Goal: Information Seeking & Learning: Learn about a topic

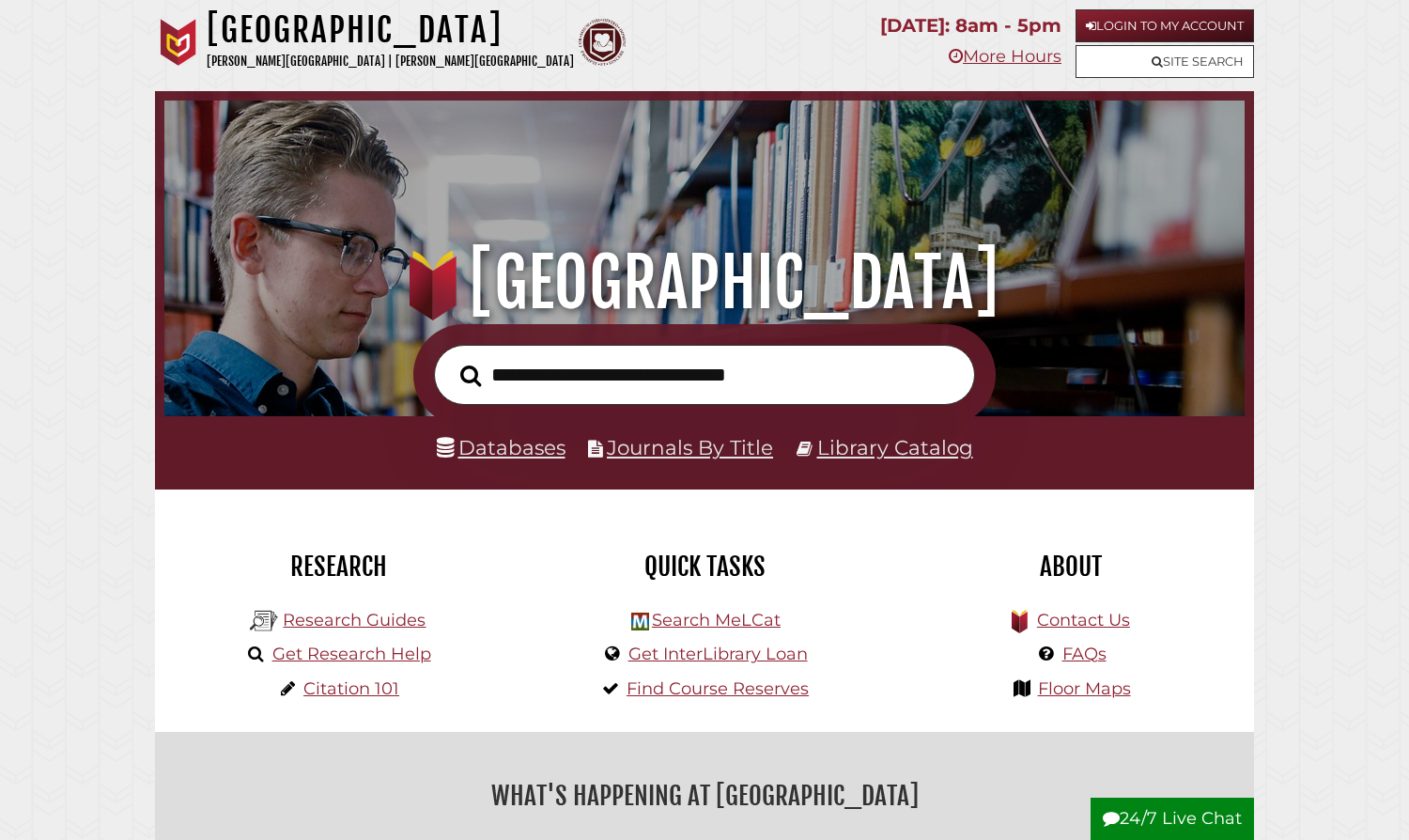
scroll to position [357, 1071]
click at [1178, 66] on link "Site Search" at bounding box center [1165, 61] width 179 height 33
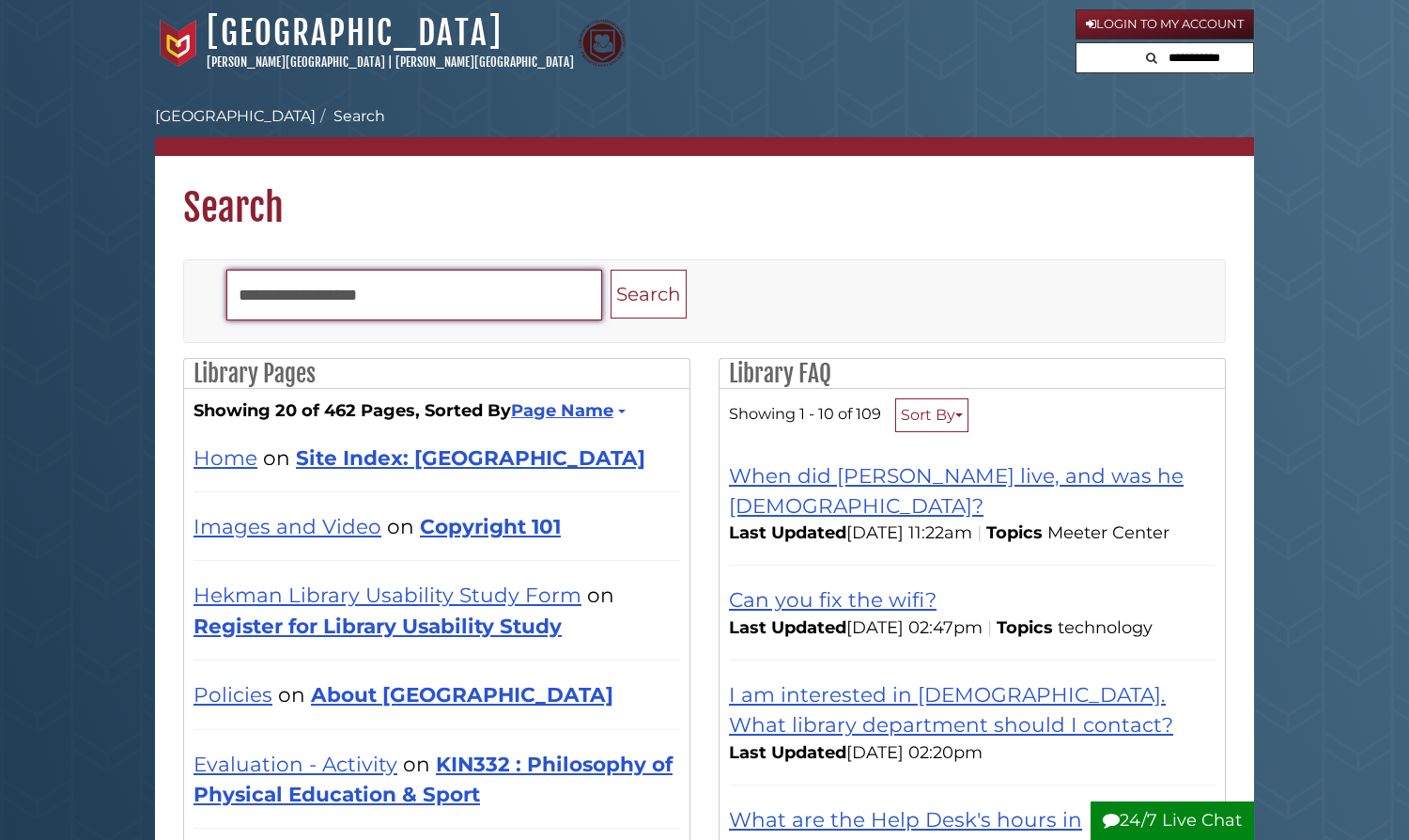
click at [425, 306] on input "Search" at bounding box center [414, 295] width 376 height 51
type input "**********"
click at [611, 270] on button "Search" at bounding box center [649, 295] width 77 height 50
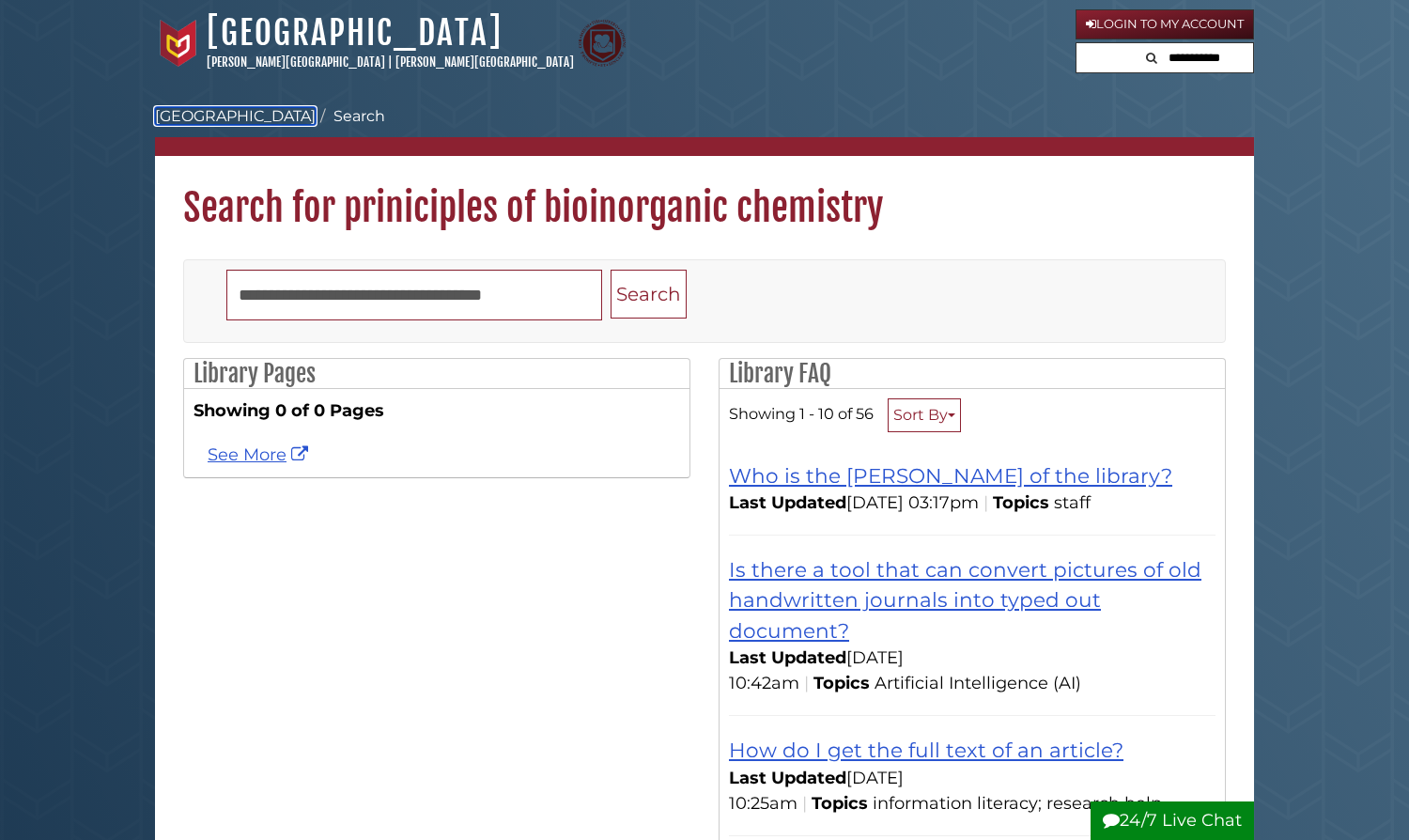
click at [221, 116] on link "[GEOGRAPHIC_DATA]" at bounding box center [235, 116] width 161 height 18
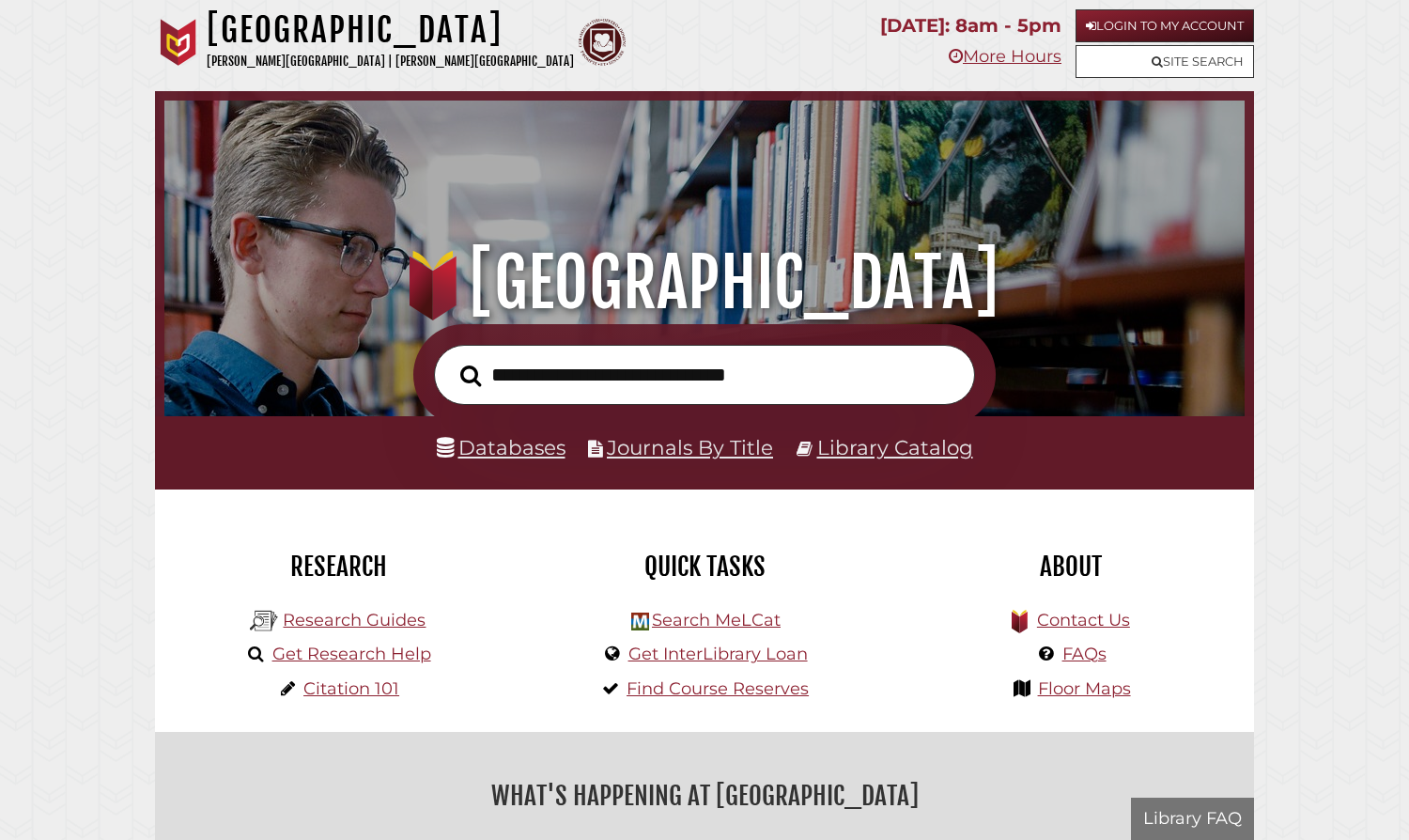
scroll to position [357, 1071]
click at [591, 385] on input "text" at bounding box center [704, 375] width 541 height 61
click at [590, 386] on input "text" at bounding box center [704, 375] width 541 height 61
type input "**********"
click at [451, 360] on button "Search" at bounding box center [470, 375] width 39 height 32
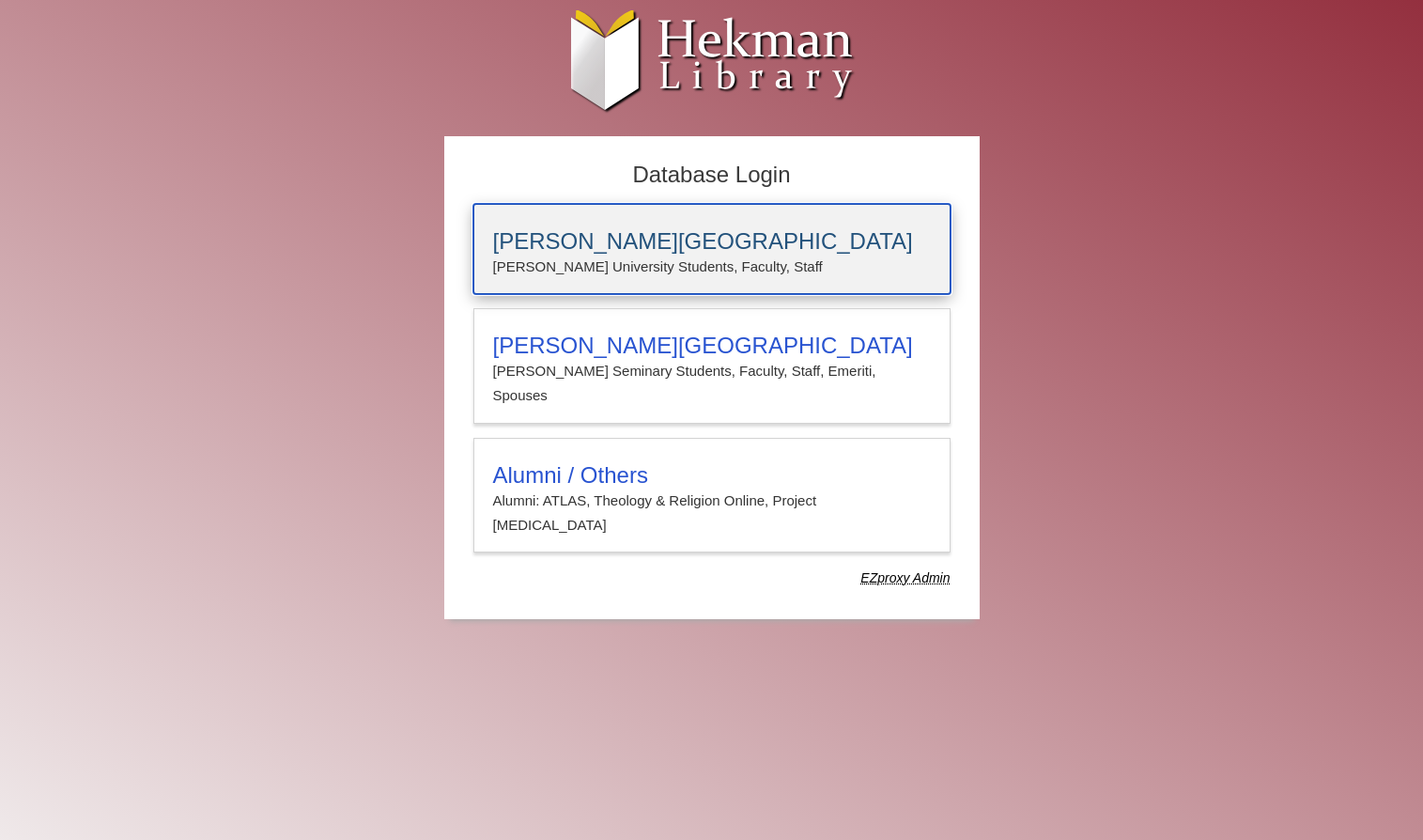
click at [704, 269] on p "[PERSON_NAME] University Students, Faculty, Staff" at bounding box center [711, 267] width 437 height 25
